Goal: Task Accomplishment & Management: Manage account settings

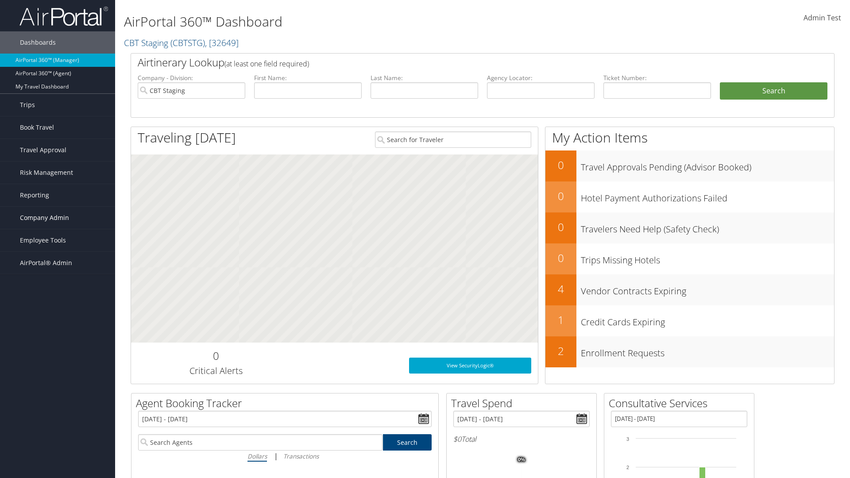
click at [58, 218] on span "Company Admin" at bounding box center [44, 218] width 49 height 22
click at [58, 302] on link "Travel Agency Contacts" at bounding box center [57, 301] width 115 height 13
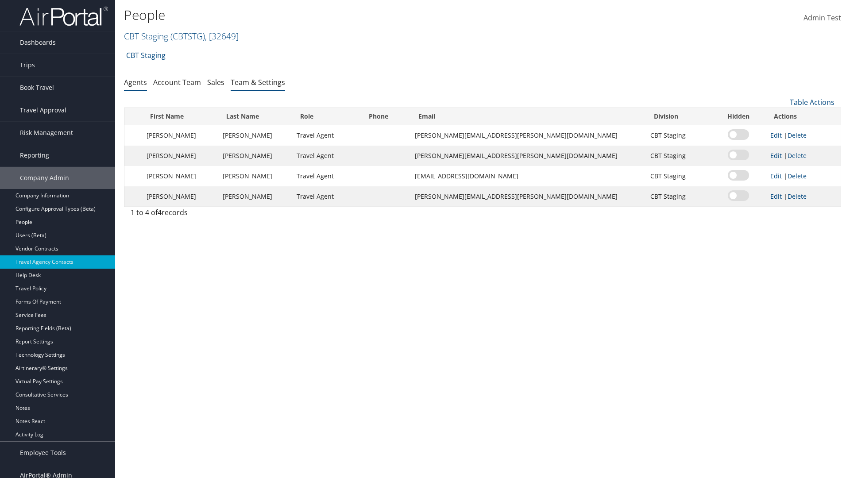
click at [258, 82] on link "Team & Settings" at bounding box center [258, 82] width 54 height 10
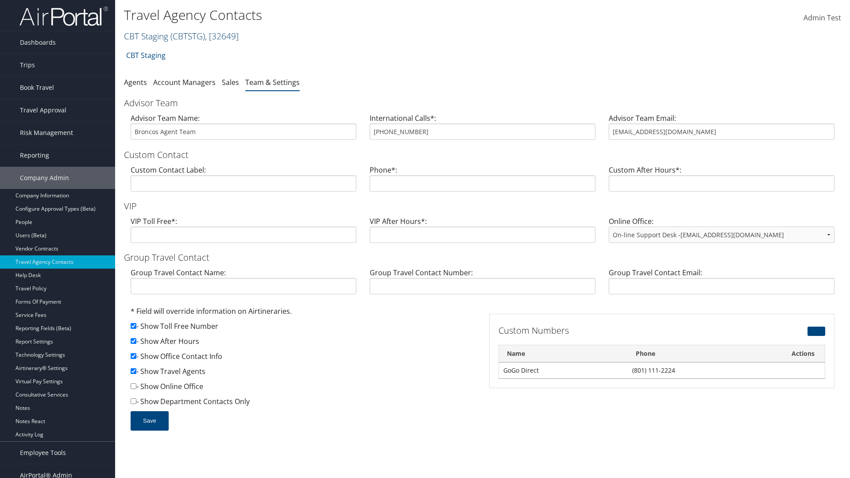
click at [146, 36] on link "CBT Staging ( CBTSTG ) , [ 32649 ]" at bounding box center [181, 36] width 115 height 12
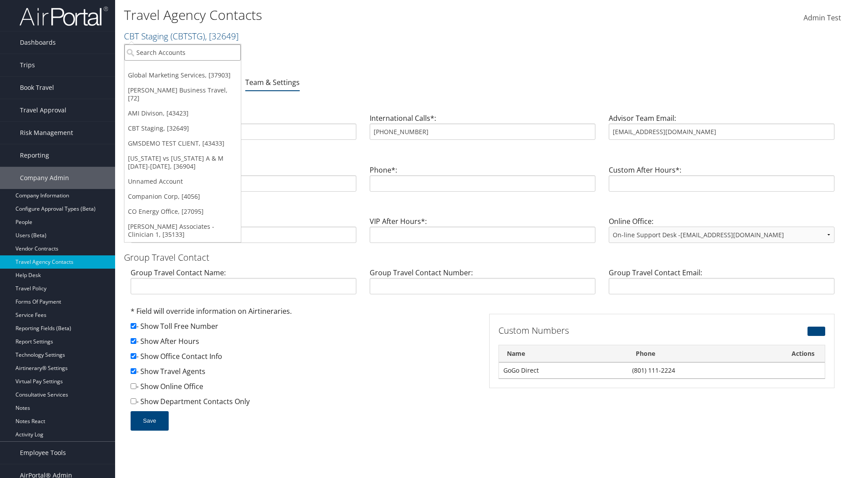
click at [182, 52] on input "search" at bounding box center [182, 52] width 116 height 16
type input "Global Marketing Services"
click at [191, 69] on div "Global Marketing Services (301946), [37903]" at bounding box center [191, 69] width 143 height 8
